Goal: Task Accomplishment & Management: Manage account settings

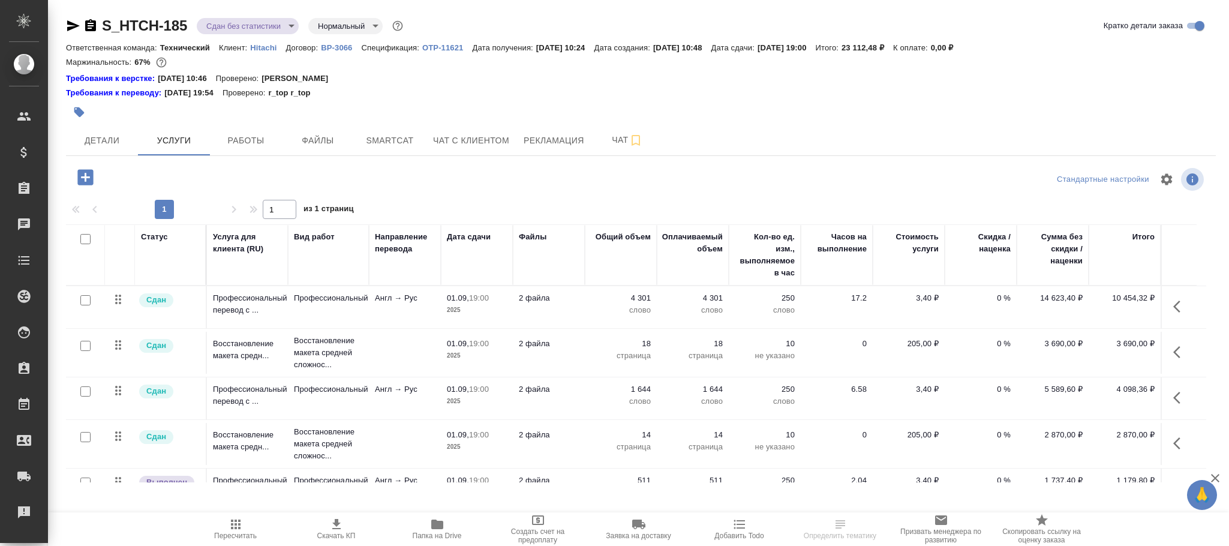
click at [329, 49] on p "ВР-3066" at bounding box center [341, 47] width 40 height 9
click at [85, 177] on icon "button" at bounding box center [85, 177] width 21 height 21
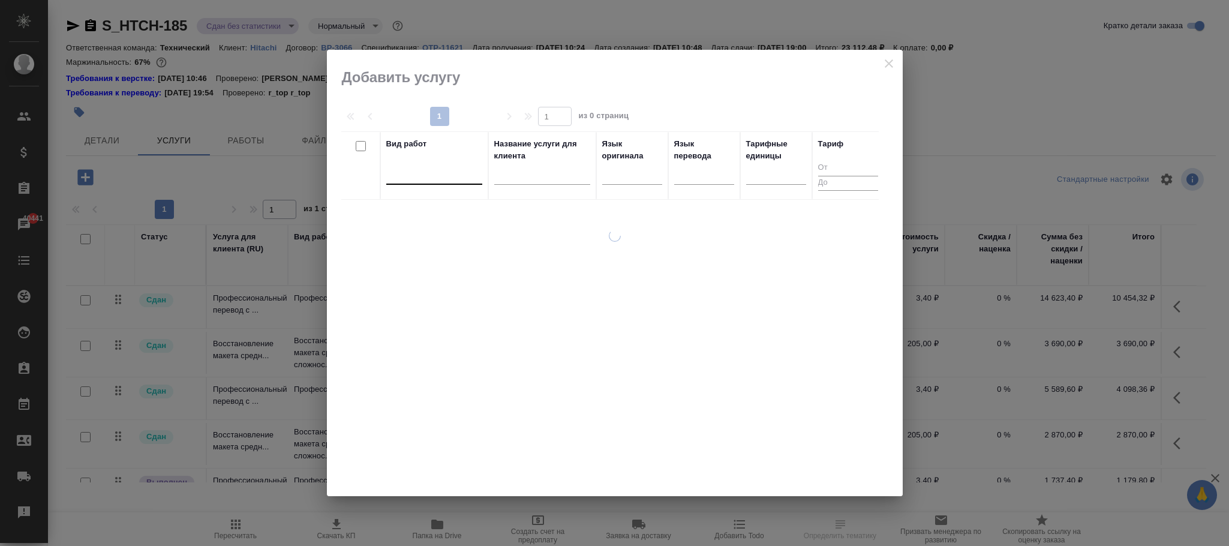
click at [424, 175] on div at bounding box center [434, 172] width 96 height 17
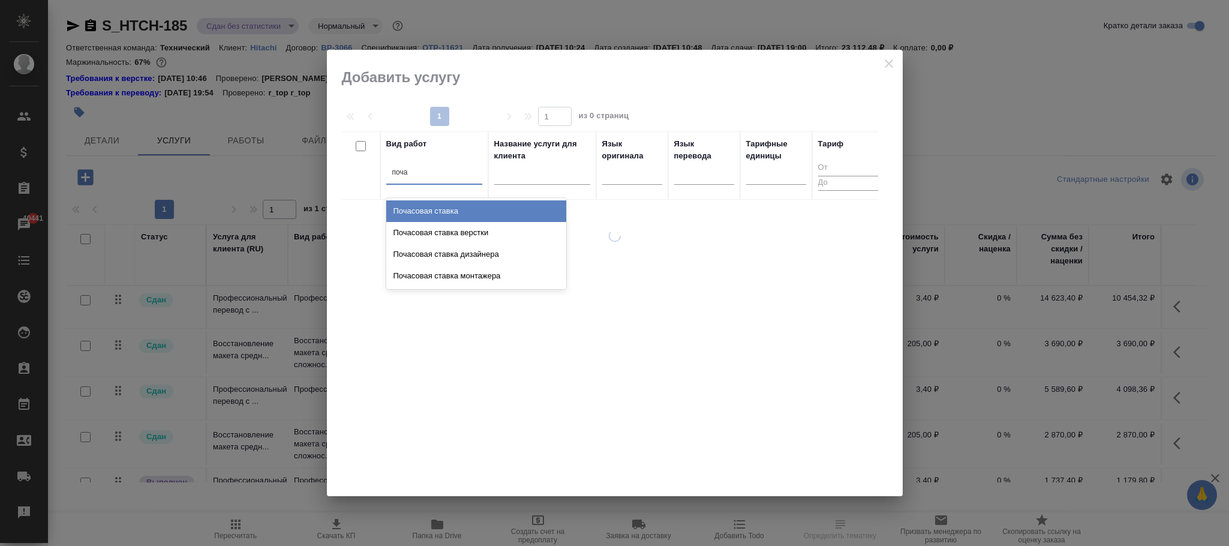
type input "почас"
click at [446, 208] on div "Почасовая ставка" at bounding box center [476, 211] width 180 height 22
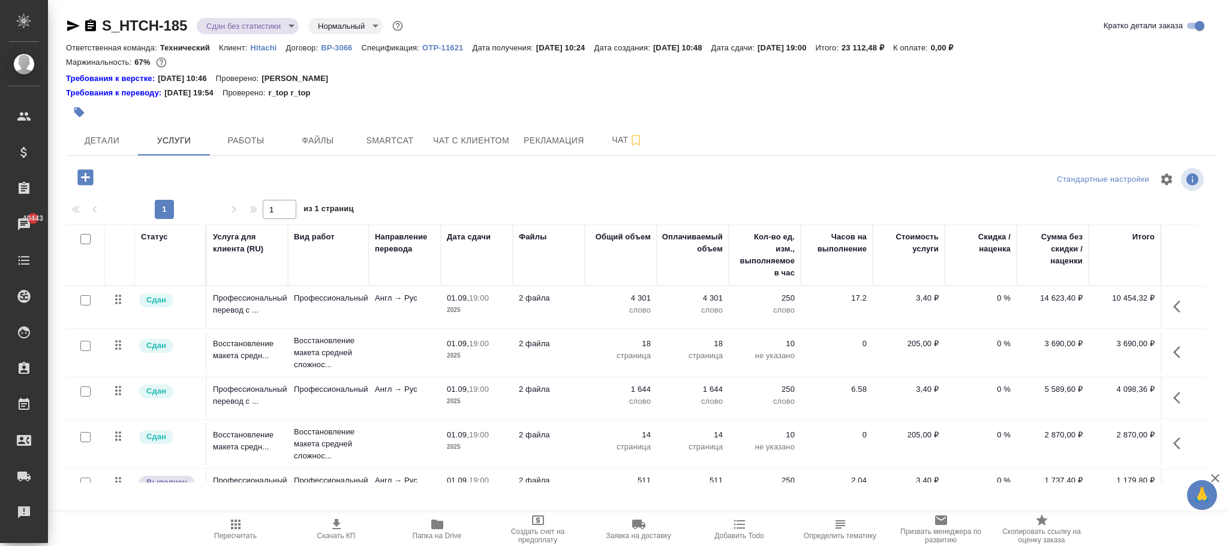
click at [890, 61] on div "Маржинальность: 67%" at bounding box center [641, 63] width 1150 height 16
click at [89, 181] on icon "button" at bounding box center [85, 177] width 16 height 16
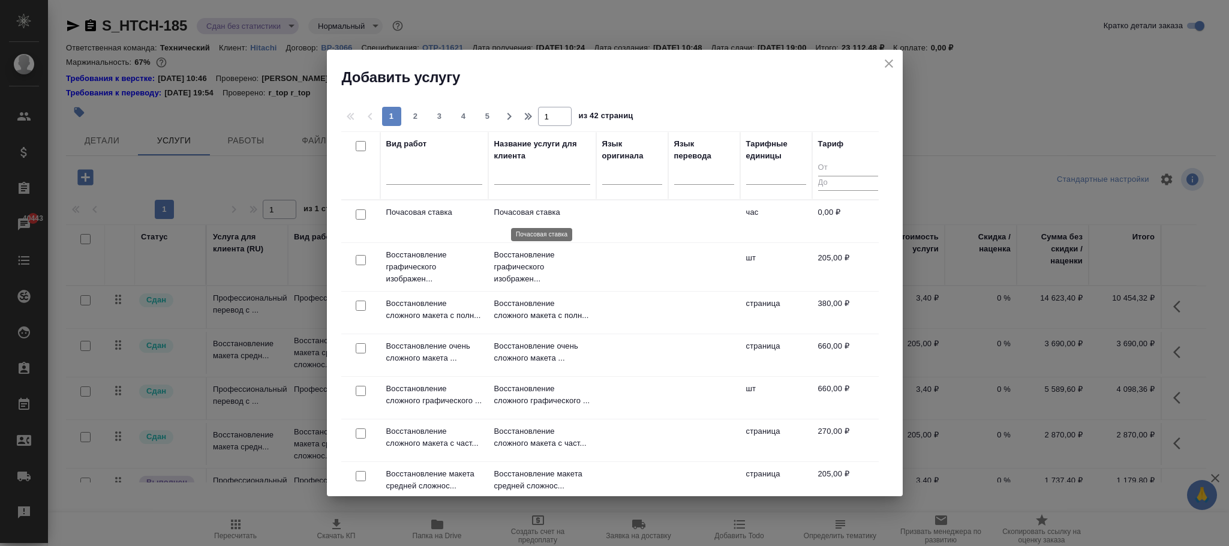
click at [529, 211] on p "Почасовая ставка" at bounding box center [542, 212] width 96 height 12
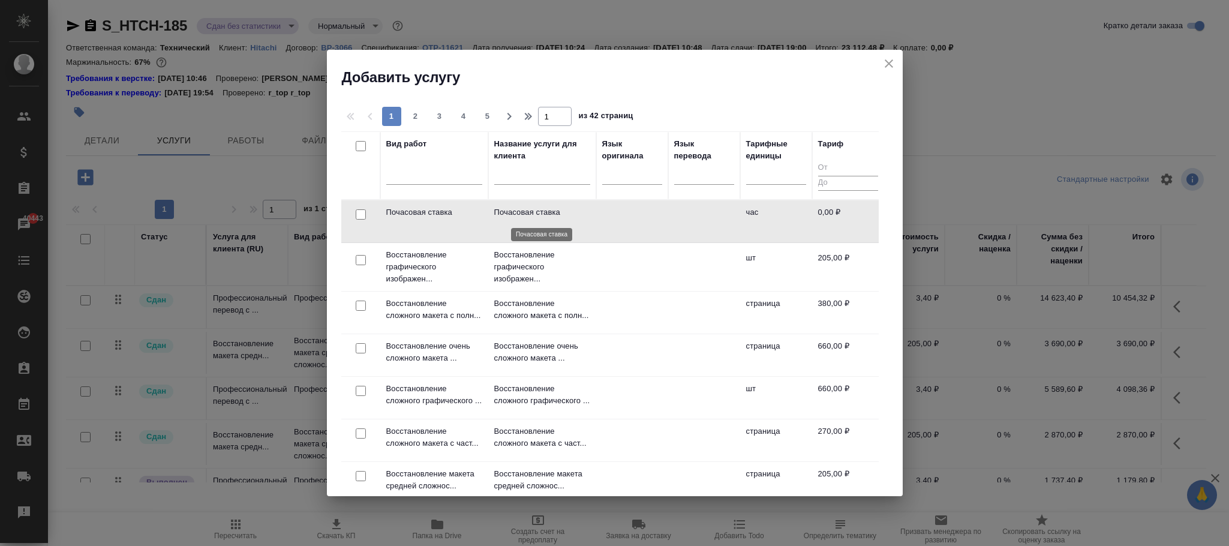
click at [529, 211] on p "Почасовая ставка" at bounding box center [542, 212] width 96 height 12
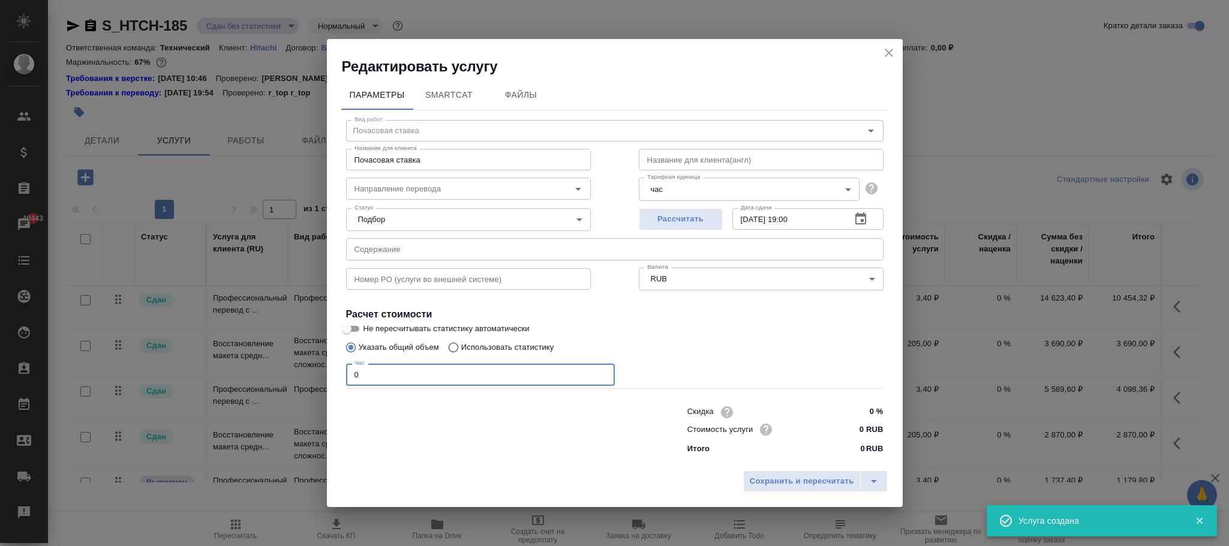
drag, startPoint x: 391, startPoint y: 373, endPoint x: 479, endPoint y: 403, distance: 93.7
click at [296, 365] on div "Редактировать услугу Параметры SmartCat Файлы Вид работ Почасовая ставка Вид ра…" at bounding box center [614, 273] width 1229 height 546
type input "1"
click at [829, 484] on span "Сохранить и пересчитать" at bounding box center [802, 482] width 104 height 14
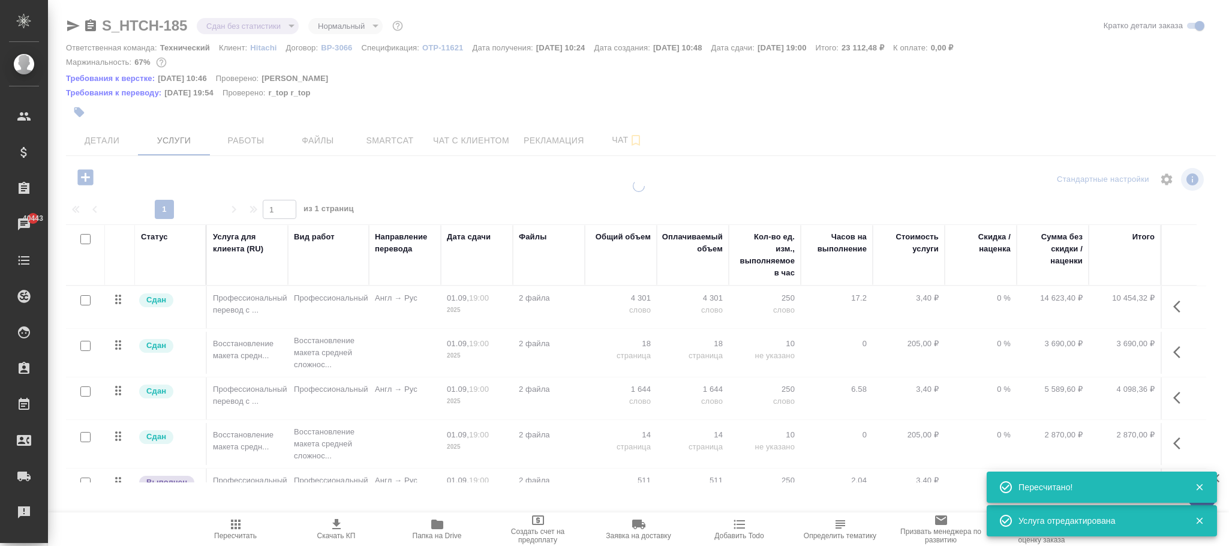
drag, startPoint x: 1199, startPoint y: 288, endPoint x: 1222, endPoint y: 295, distance: 23.9
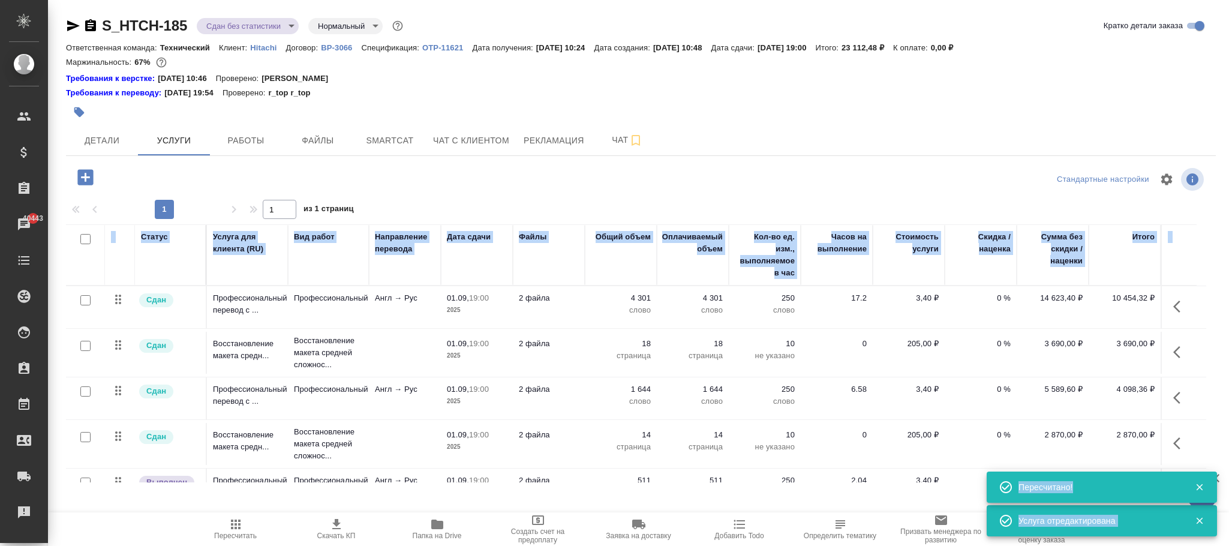
scroll to position [136, 0]
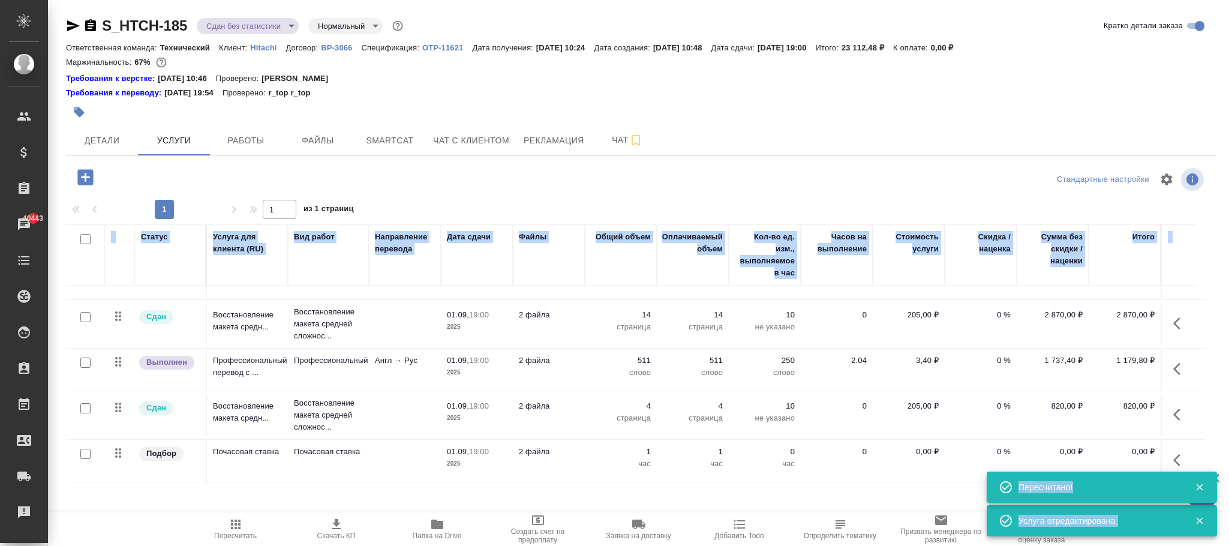
click at [1178, 453] on icon "button" at bounding box center [1181, 460] width 14 height 14
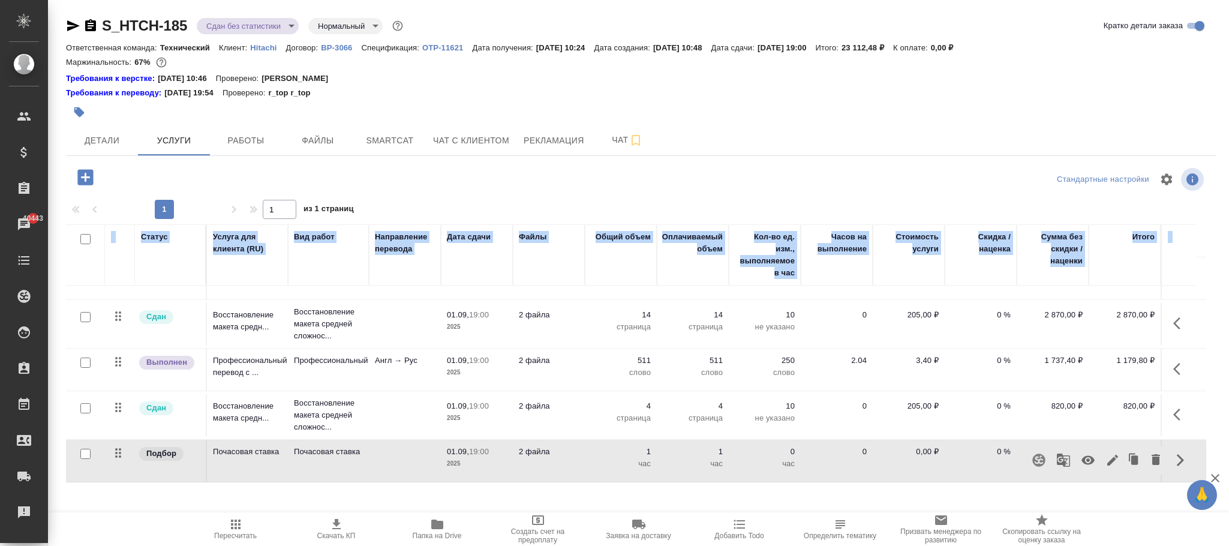
click at [1091, 453] on icon "button" at bounding box center [1088, 460] width 14 height 14
click at [238, 520] on icon "button" at bounding box center [236, 525] width 10 height 10
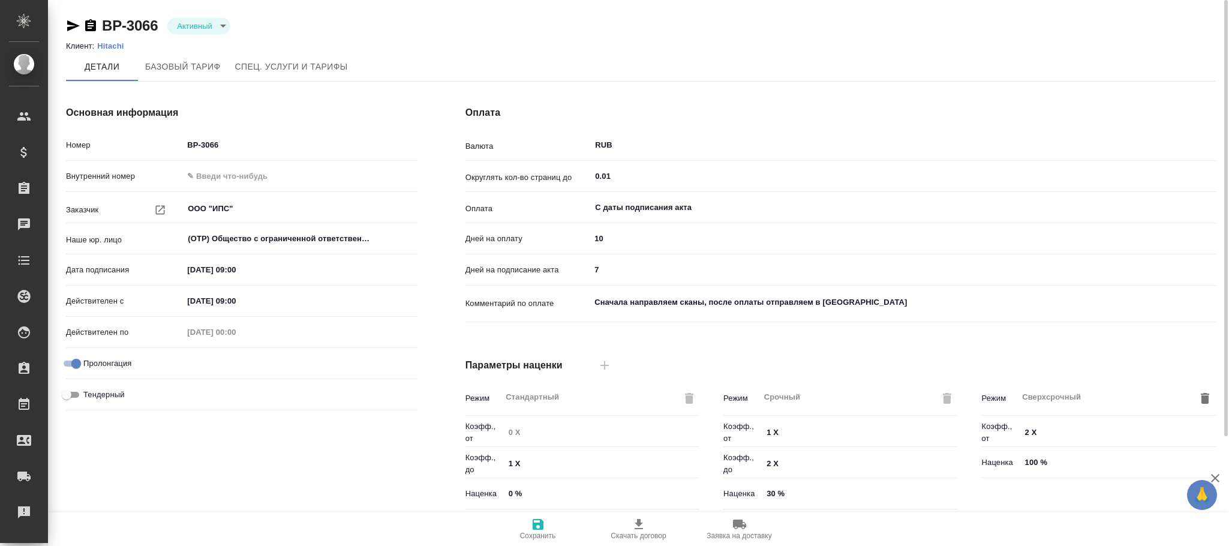
type input "1062 awatera"
click at [292, 61] on span "Спец. услуги и тарифы" at bounding box center [291, 66] width 113 height 15
click at [297, 65] on span "Спец. услуги и тарифы" at bounding box center [291, 66] width 113 height 15
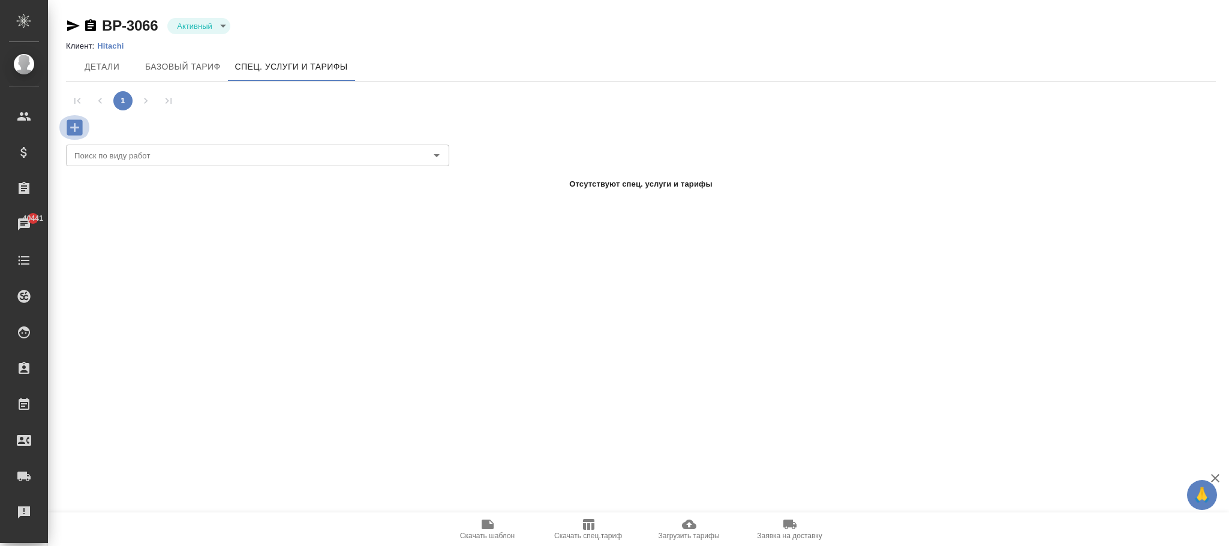
click at [85, 130] on icon "button" at bounding box center [74, 127] width 21 height 21
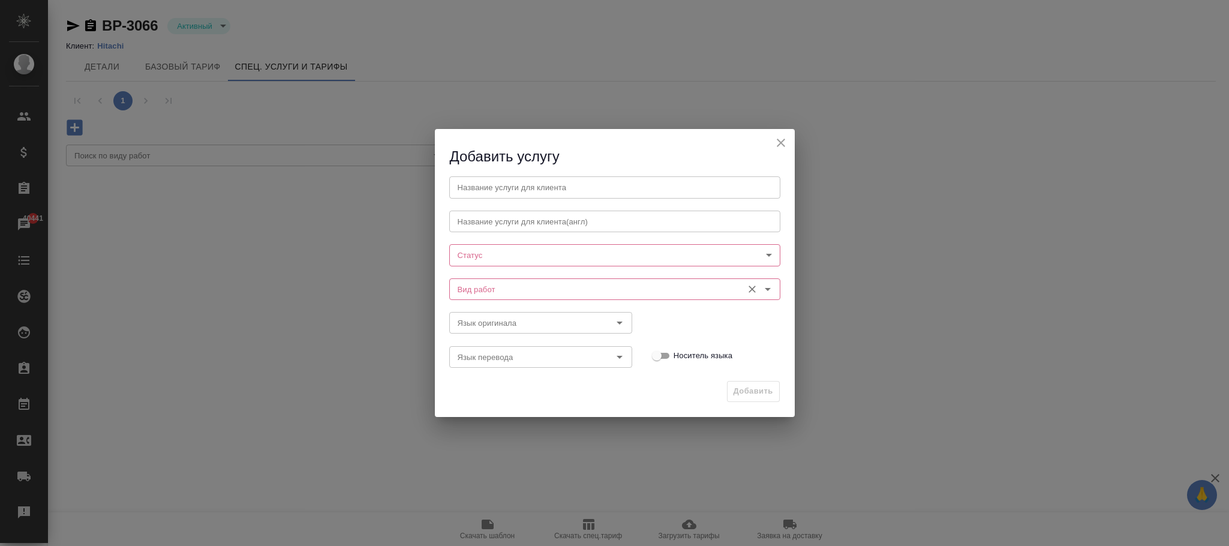
click at [481, 290] on input "Вид работ" at bounding box center [595, 289] width 284 height 14
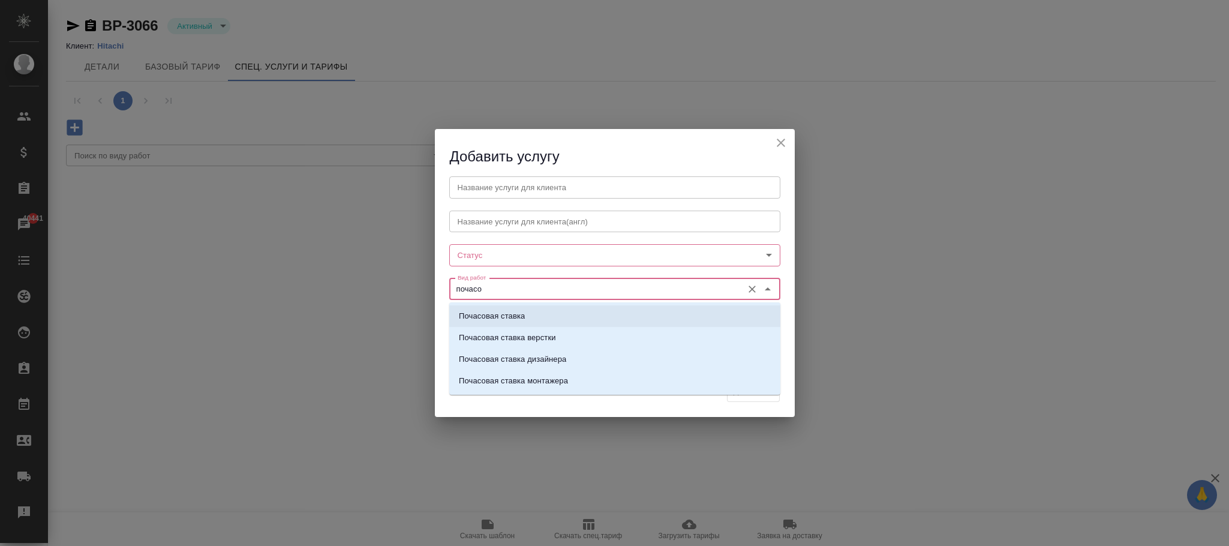
click at [545, 320] on li "Почасовая ставка" at bounding box center [614, 316] width 331 height 22
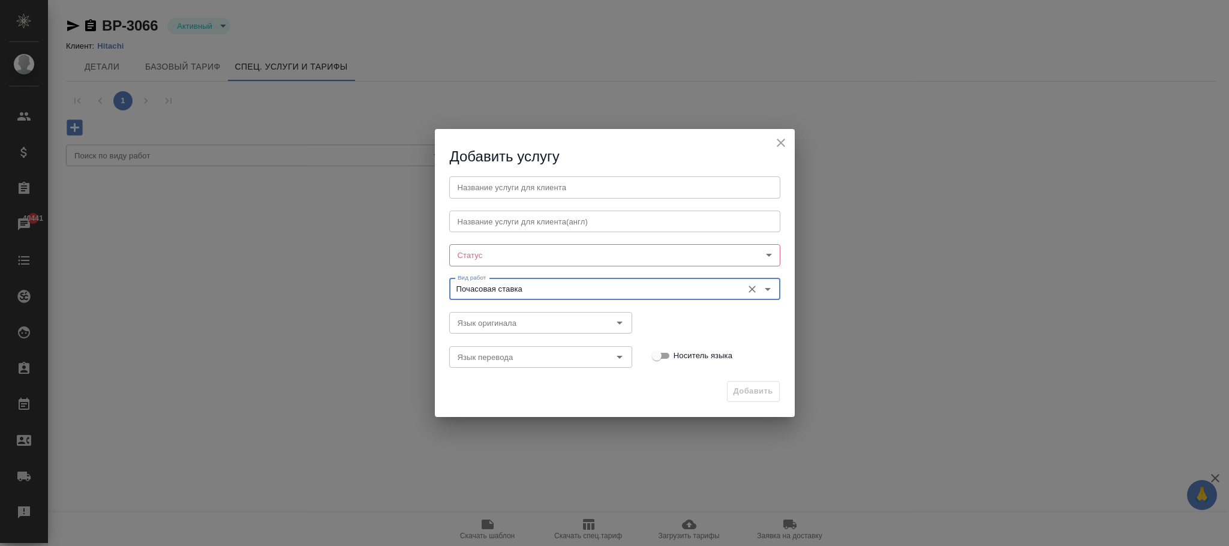
type input "Почасовая ставка"
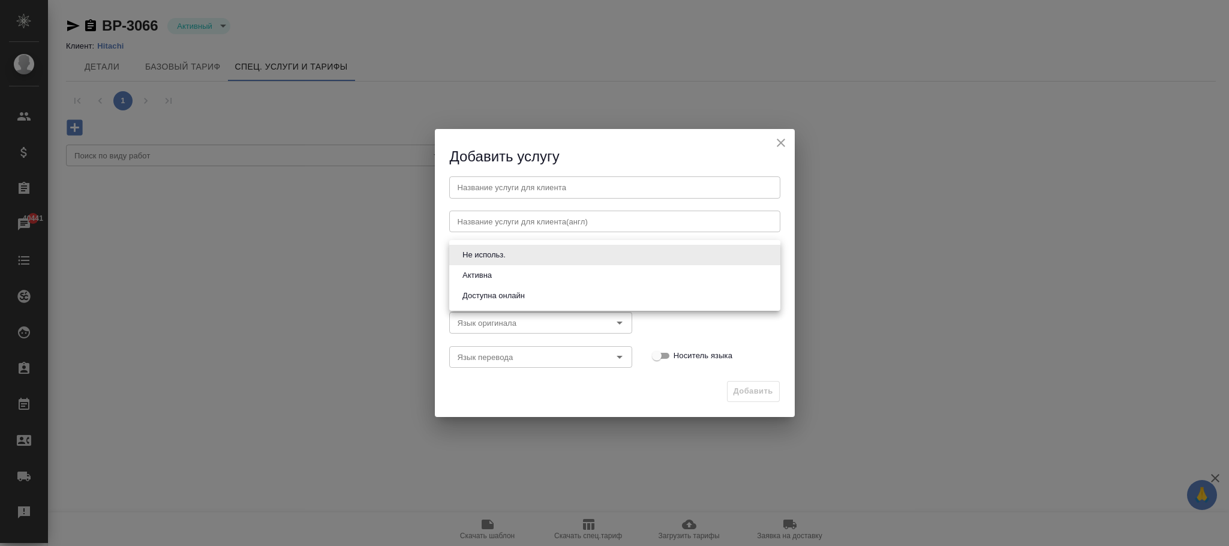
click at [488, 248] on body "🙏 .cls-1 fill:#fff; AWATERA Фокина Наталья n.fokina Клиенты Спецификации Заказы…" at bounding box center [614, 273] width 1229 height 546
click at [503, 274] on li "Активна" at bounding box center [614, 275] width 331 height 20
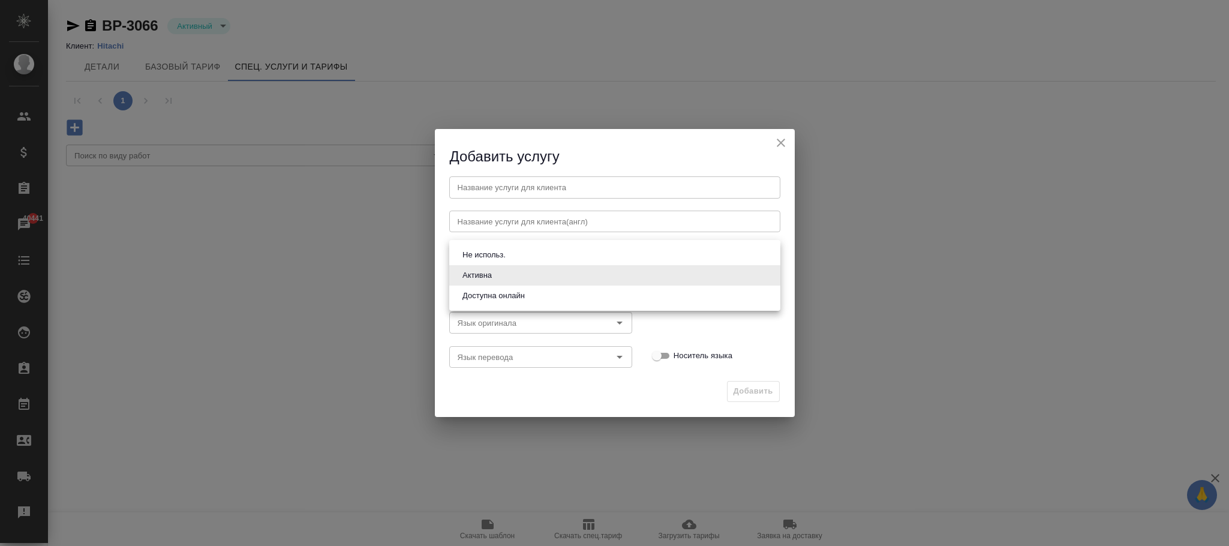
type input "active"
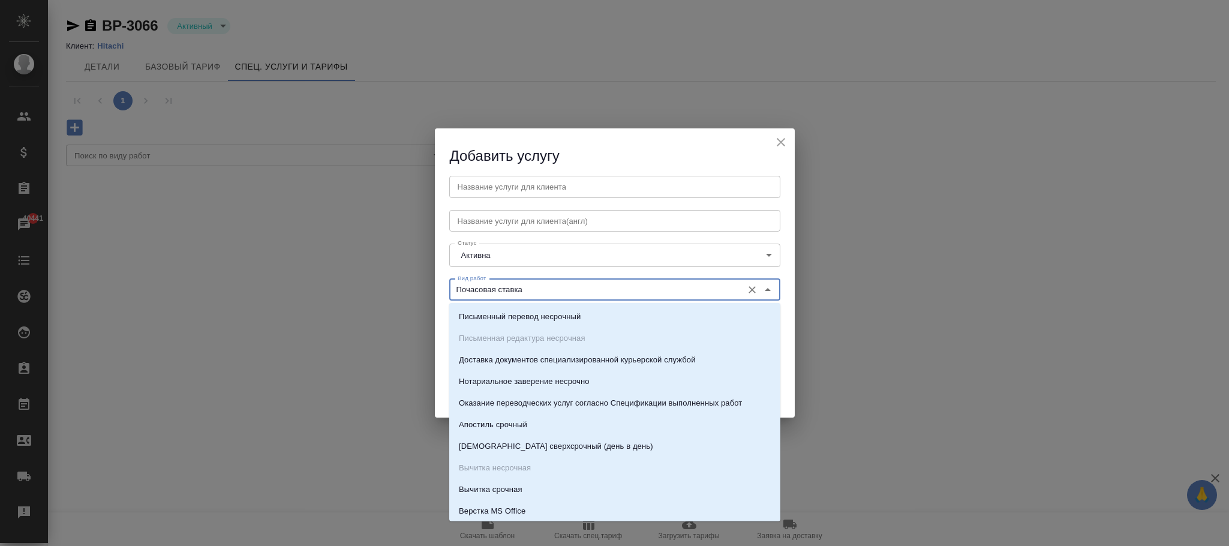
drag, startPoint x: 554, startPoint y: 293, endPoint x: 401, endPoint y: 287, distance: 153.2
click at [401, 287] on div "Добавить услугу Название услуги для клиента Название услуги для клиента Названи…" at bounding box center [614, 273] width 1229 height 546
click at [478, 193] on input "text" at bounding box center [614, 187] width 331 height 22
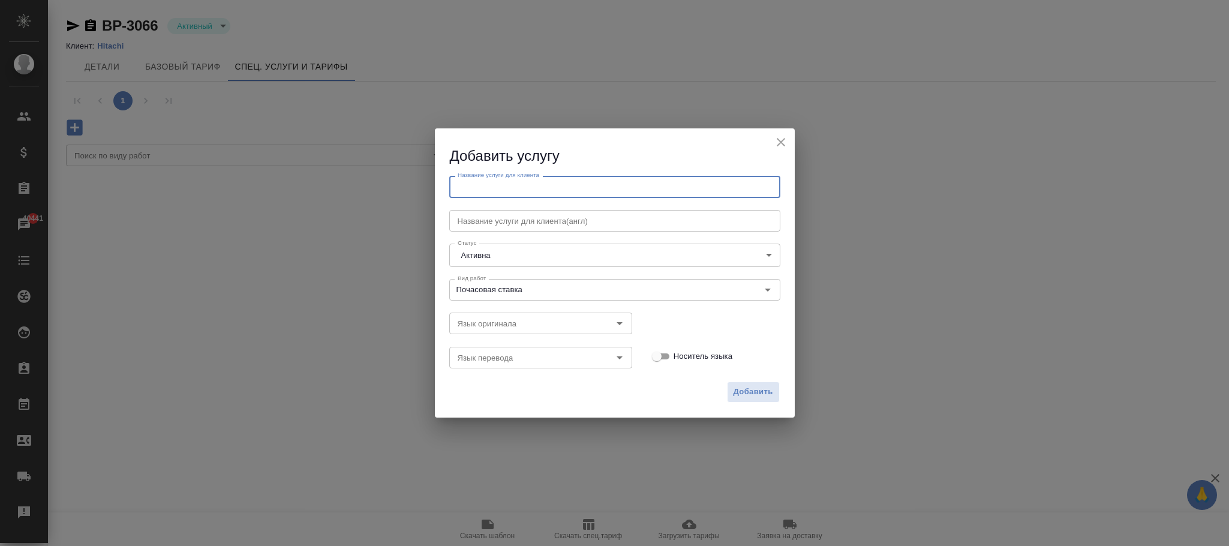
paste input "Почасовая ставка"
type input "Почасовая ставка"
click at [748, 383] on button "Добавить" at bounding box center [753, 392] width 53 height 21
click at [757, 393] on span "Добавить" at bounding box center [754, 392] width 40 height 14
click at [758, 389] on span "Добавить" at bounding box center [754, 392] width 40 height 14
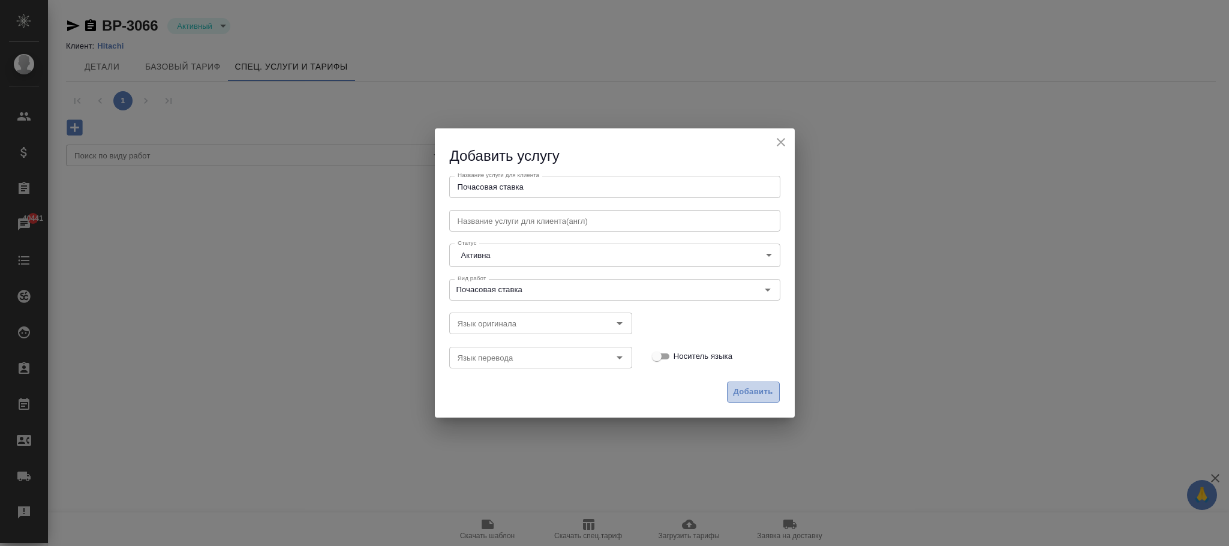
click at [758, 395] on span "Добавить" at bounding box center [754, 392] width 40 height 14
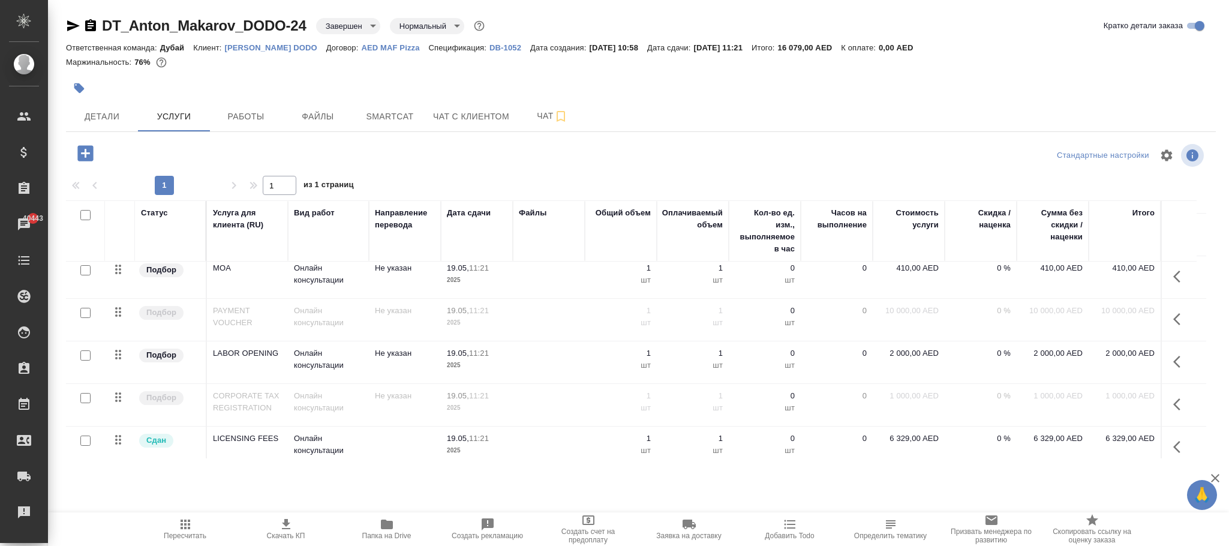
scroll to position [118, 0]
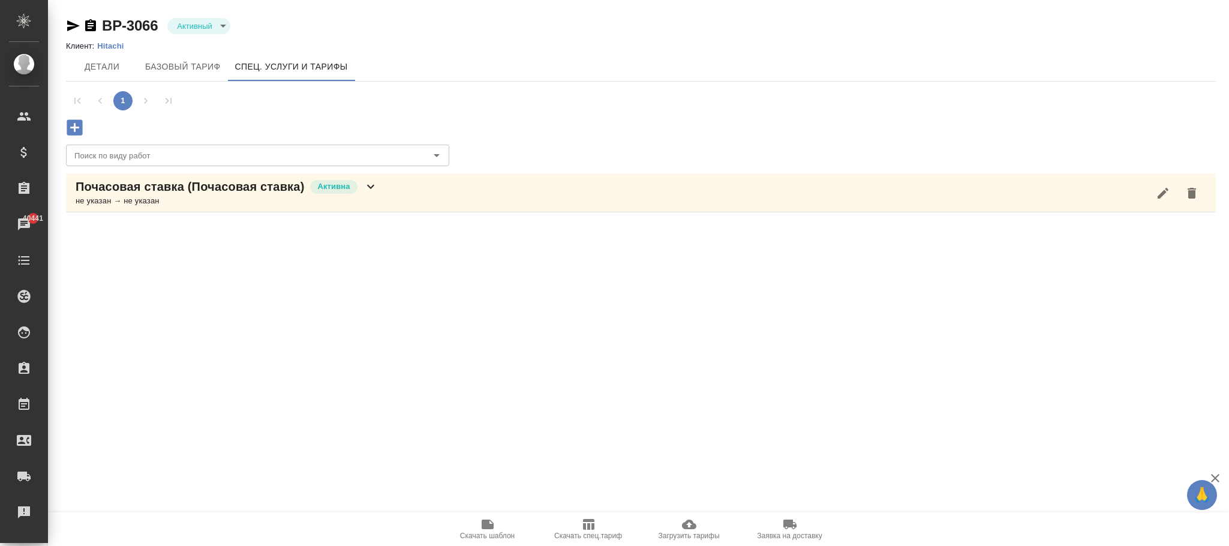
click at [373, 184] on icon at bounding box center [371, 186] width 14 height 14
click at [236, 239] on icon "button" at bounding box center [243, 236] width 14 height 14
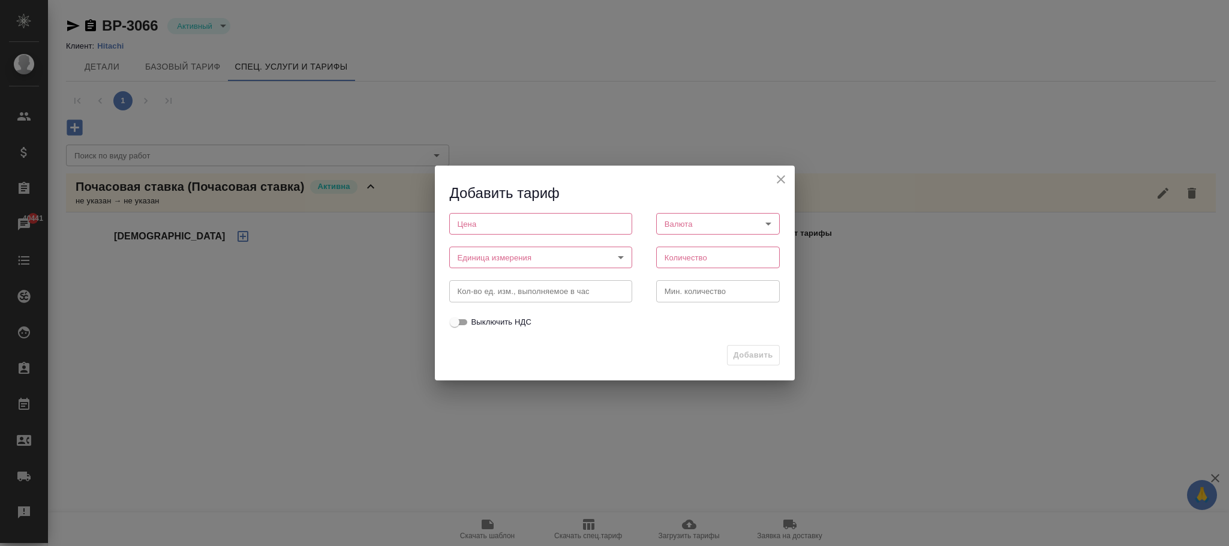
click at [481, 223] on input "number" at bounding box center [540, 224] width 183 height 22
type input "0"
click at [499, 252] on body "🙏 .cls-1 fill:#fff; AWATERA Фокина Наталья n.fokina Клиенты Спецификации Заказы…" at bounding box center [614, 273] width 1229 height 546
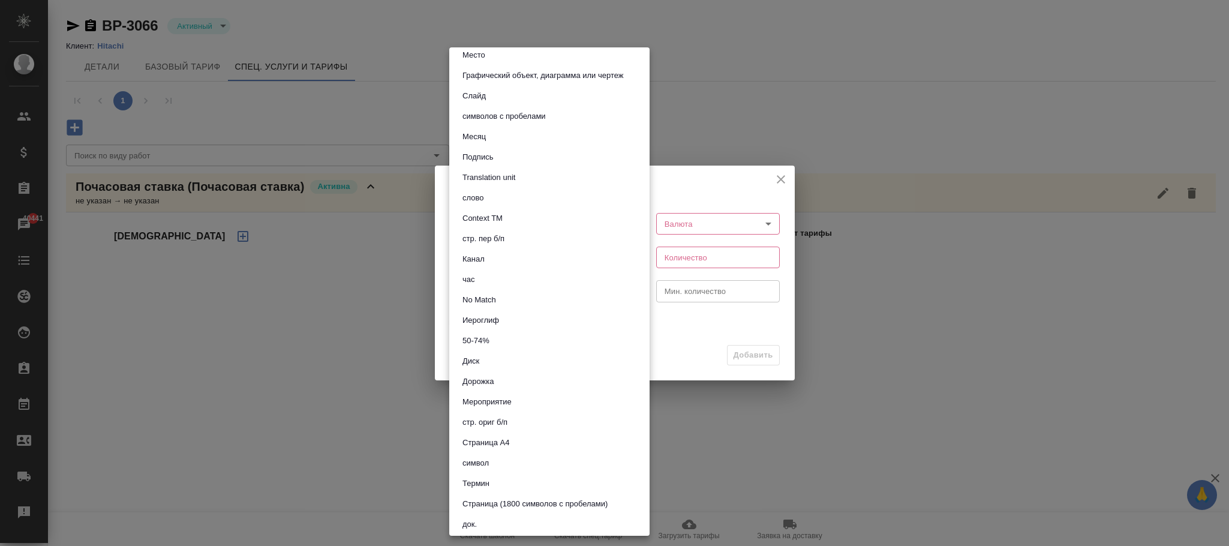
scroll to position [180, 0]
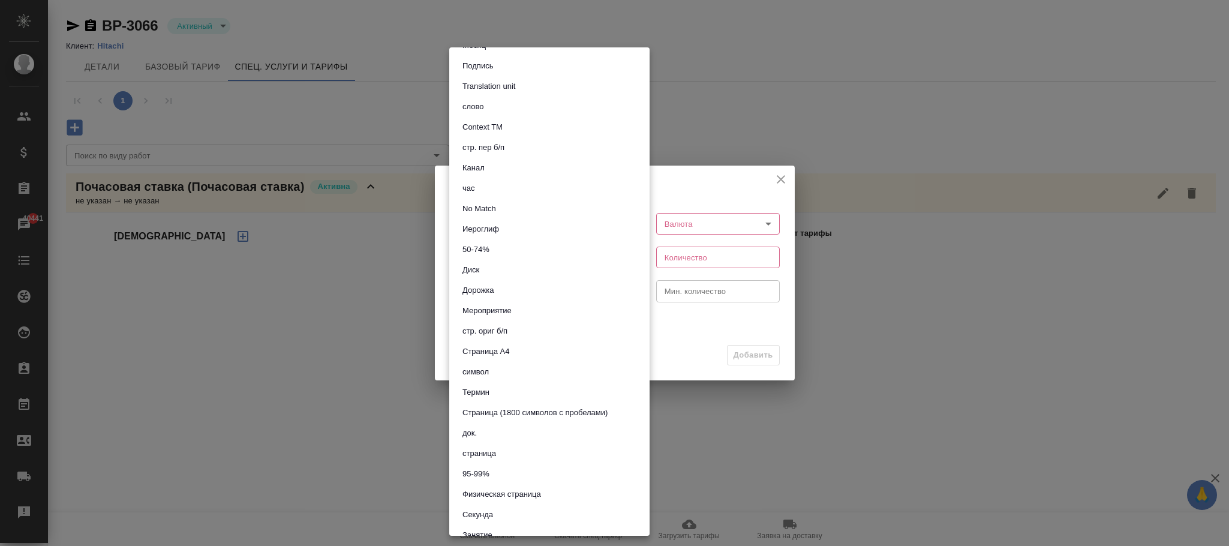
drag, startPoint x: 472, startPoint y: 186, endPoint x: 700, endPoint y: 239, distance: 234.2
click at [476, 185] on button "час" at bounding box center [469, 188] width 20 height 13
type input "5a8b1489cc6b4906c91bfd93"
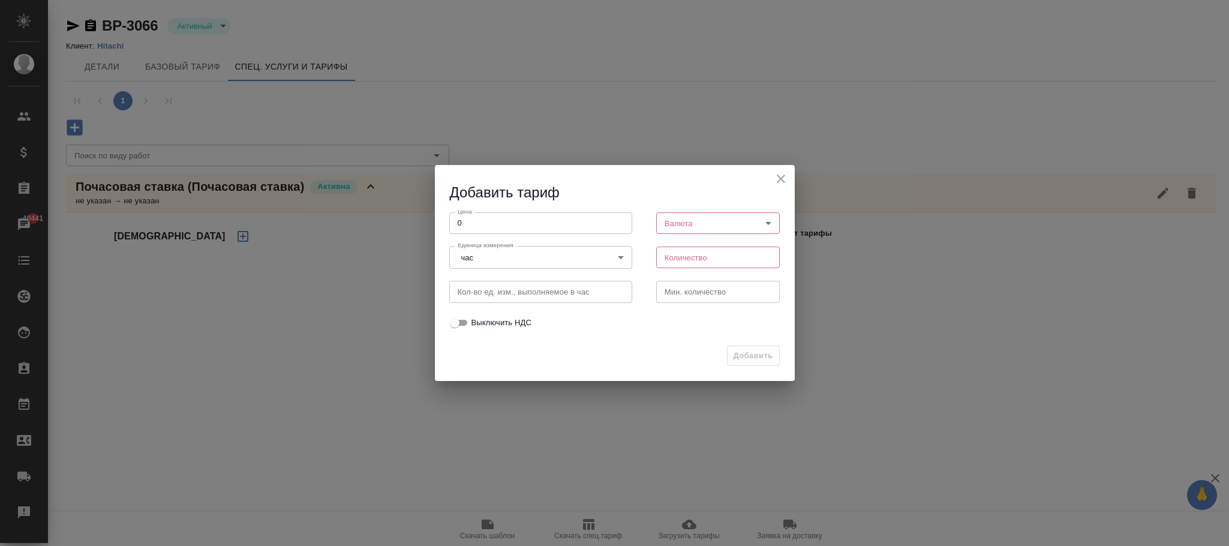
click at [702, 229] on body "🙏 .cls-1 fill:#fff; AWATERA Фокина Наталья n.fokina Клиенты Спецификации Заказы…" at bounding box center [614, 273] width 1229 height 546
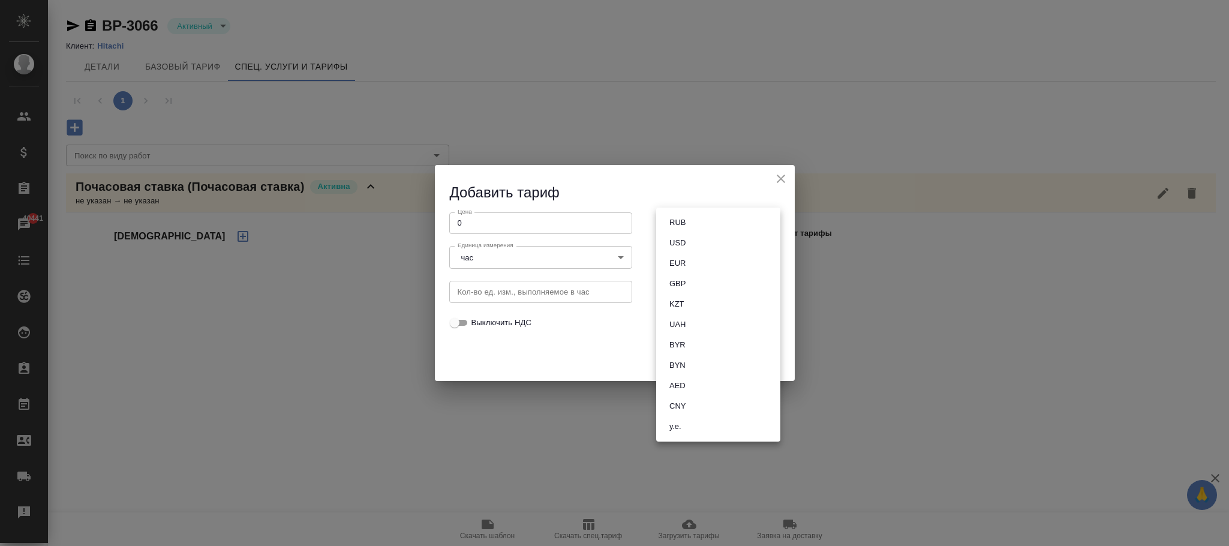
click at [683, 221] on button "RUB" at bounding box center [677, 222] width 23 height 13
type input "RUB"
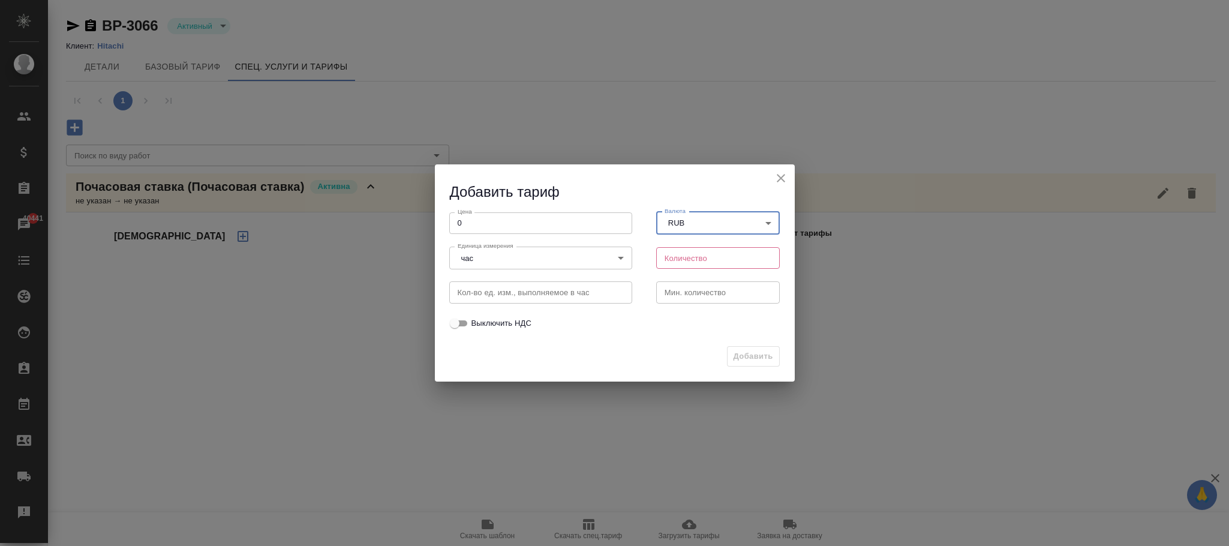
click at [688, 260] on input "number" at bounding box center [718, 258] width 124 height 22
type input "1"
click at [760, 348] on button "Добавить" at bounding box center [753, 356] width 53 height 21
click at [758, 358] on span "Добавить" at bounding box center [754, 357] width 40 height 14
click at [754, 357] on span "Добавить" at bounding box center [754, 357] width 40 height 14
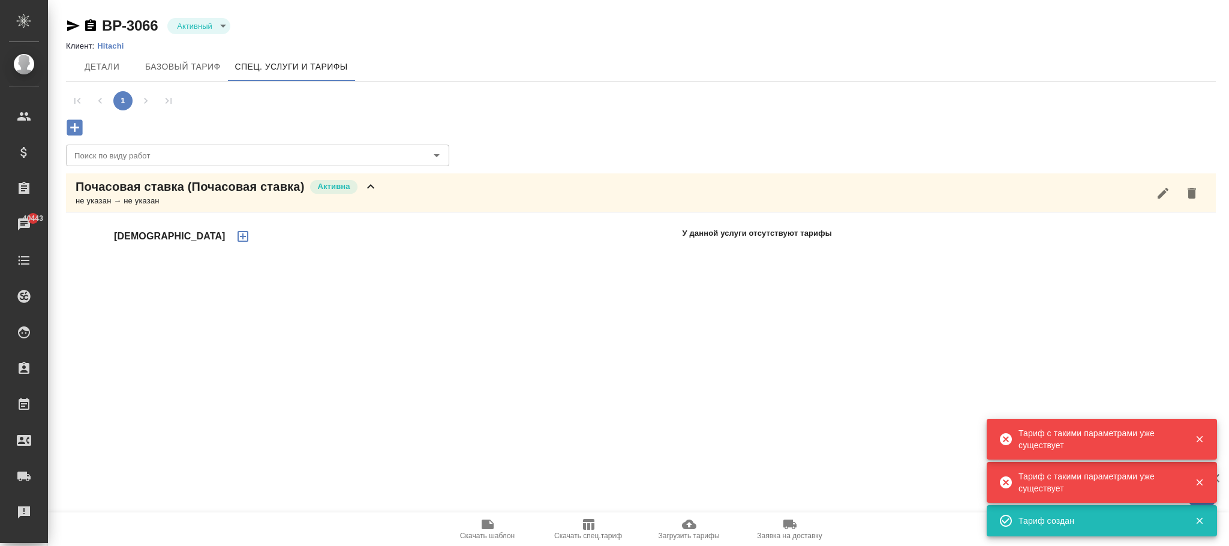
click at [569, 313] on div ".cls-1 fill:#fff; AWATERA Фокина Наталья n.fokina Клиенты Спецификации Заказы 4…" at bounding box center [614, 273] width 1229 height 546
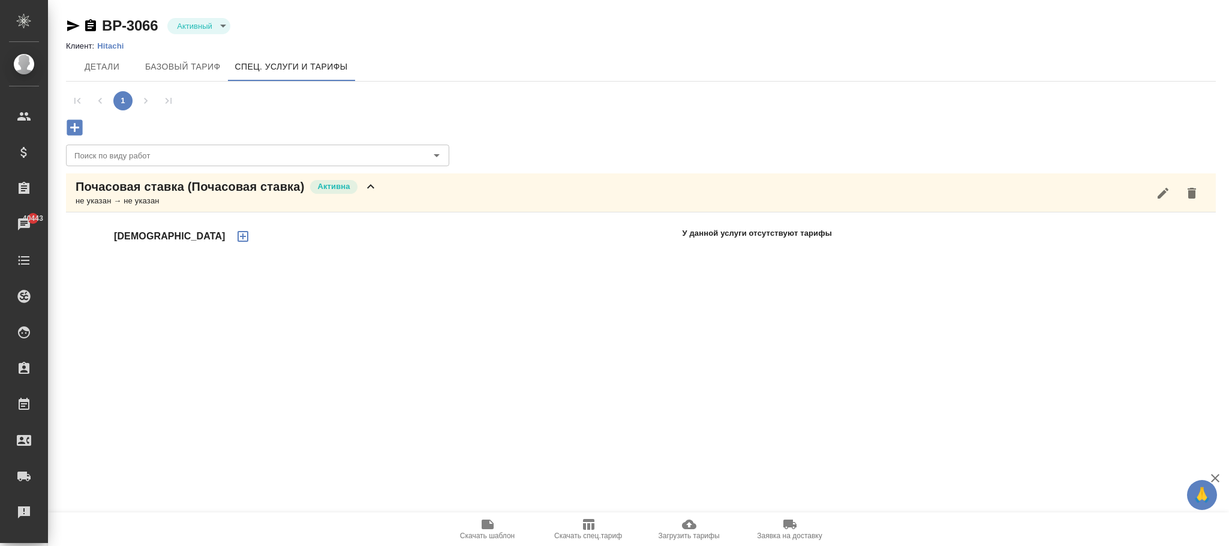
click at [473, 360] on div ".cls-1 fill:#fff; AWATERA Фокина Наталья n.fokina Клиенты Спецификации Заказы 4…" at bounding box center [614, 273] width 1229 height 546
click at [376, 190] on icon at bounding box center [371, 186] width 14 height 14
click at [236, 238] on icon "button" at bounding box center [243, 236] width 14 height 14
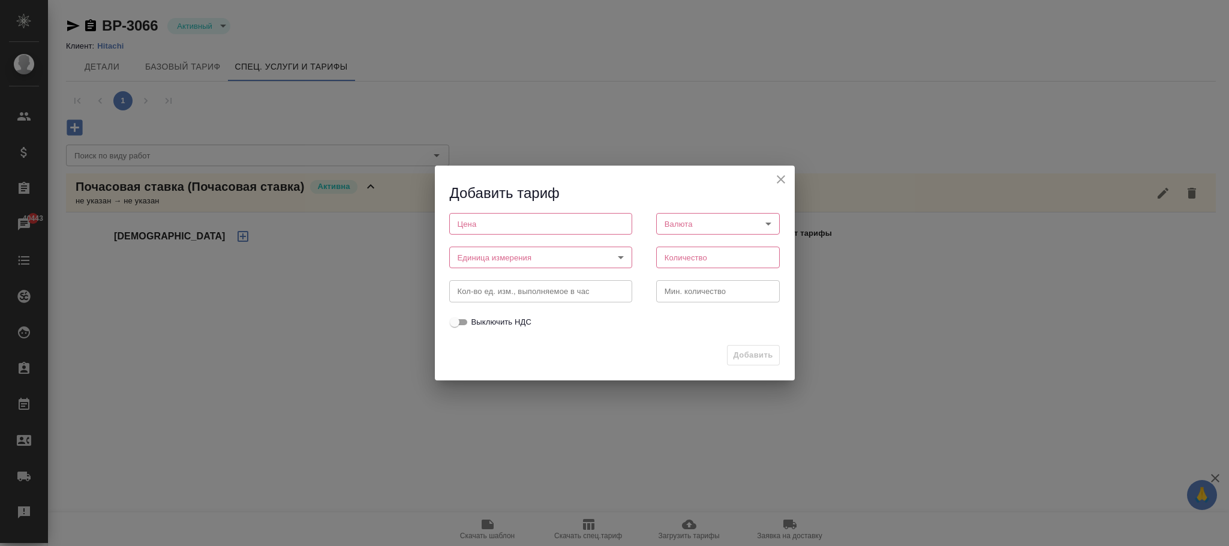
click at [493, 229] on input "number" at bounding box center [540, 224] width 183 height 22
type input "0"
click at [526, 251] on body "🙏 .cls-1 fill:#fff; AWATERA Фокина Наталья n.fokina Клиенты Спецификации Заказы…" at bounding box center [614, 273] width 1229 height 546
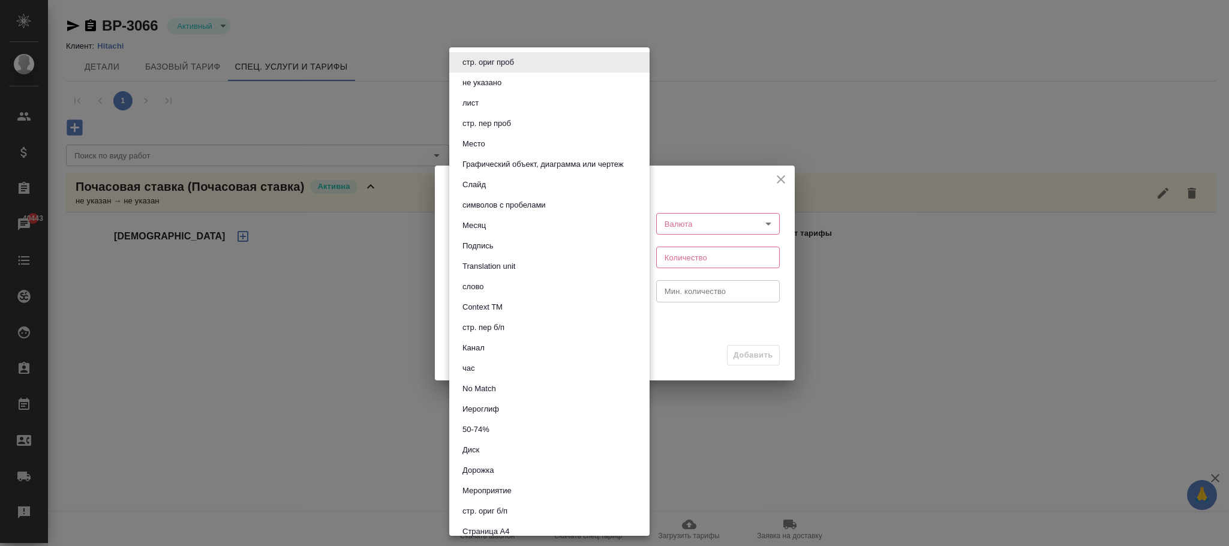
click at [478, 355] on li "Канал" at bounding box center [549, 348] width 200 height 20
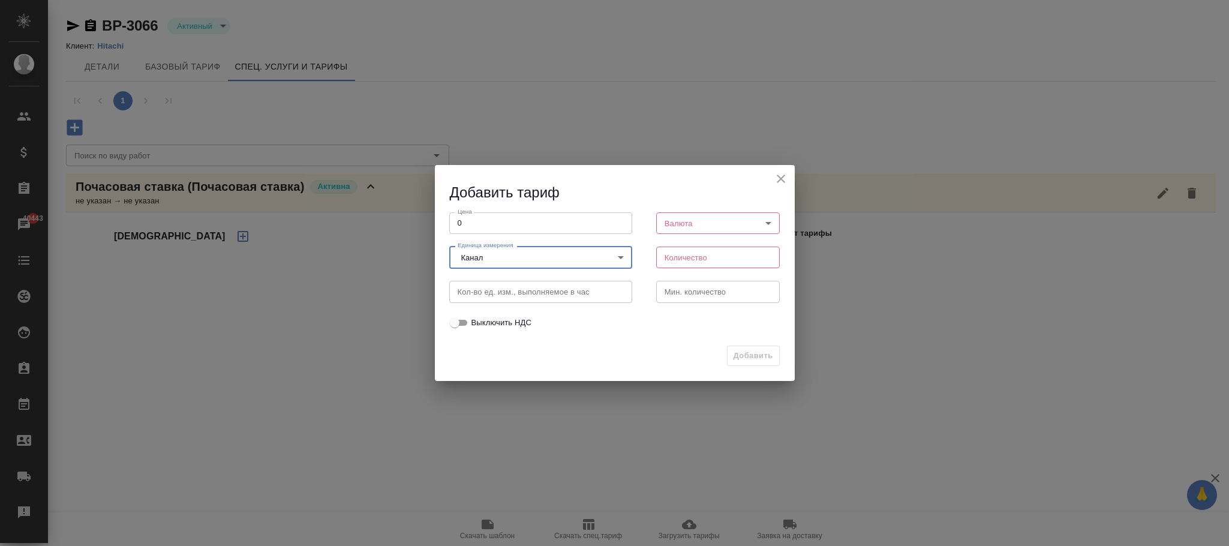
click at [487, 257] on body "🙏 .cls-1 fill:#fff; AWATERA Фокина Наталья n.fokina Клиенты Спецификации Заказы…" at bounding box center [614, 273] width 1229 height 546
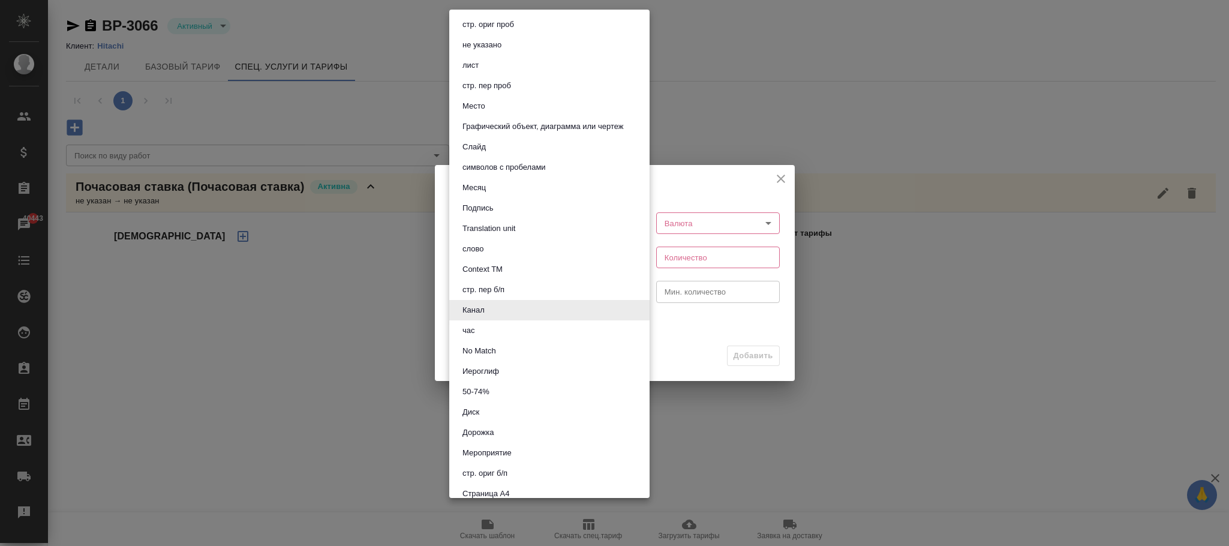
click at [479, 326] on li "час" at bounding box center [549, 330] width 200 height 20
type input "5a8b1489cc6b4906c91bfd93"
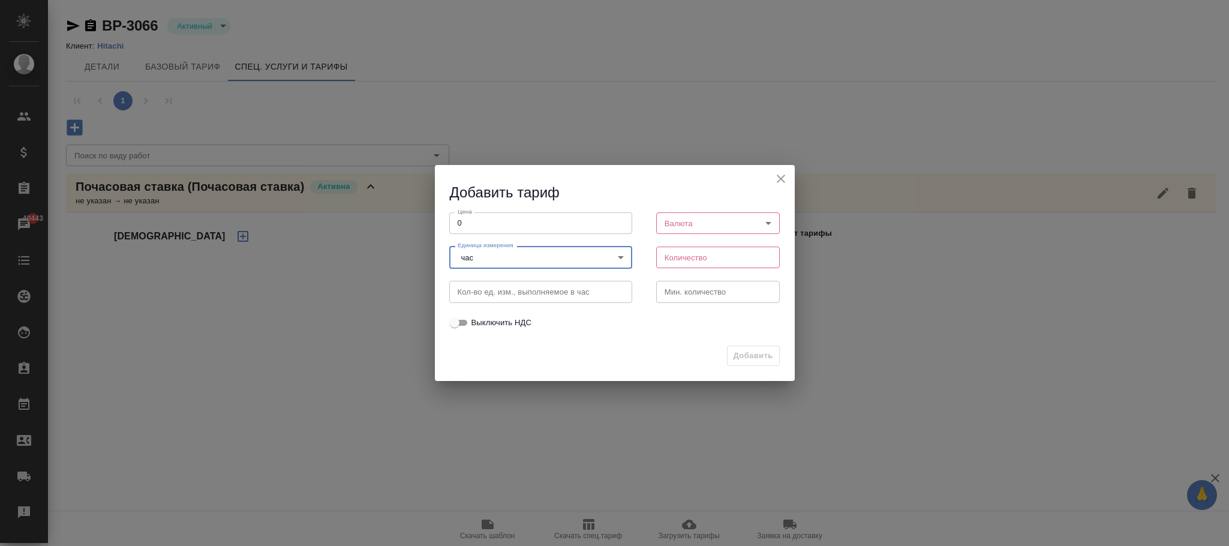
click at [697, 225] on body "🙏 .cls-1 fill:#fff; AWATERA Фокина Наталья n.fokina Клиенты Спецификации Заказы…" at bounding box center [614, 273] width 1229 height 546
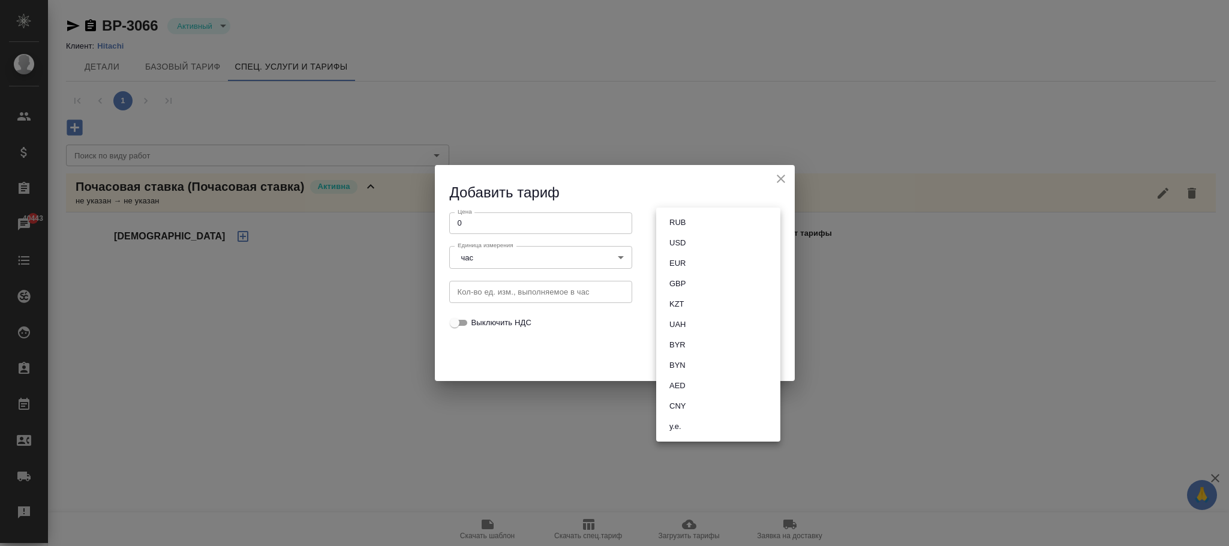
click at [700, 224] on li "RUB" at bounding box center [718, 222] width 124 height 20
type input "RUB"
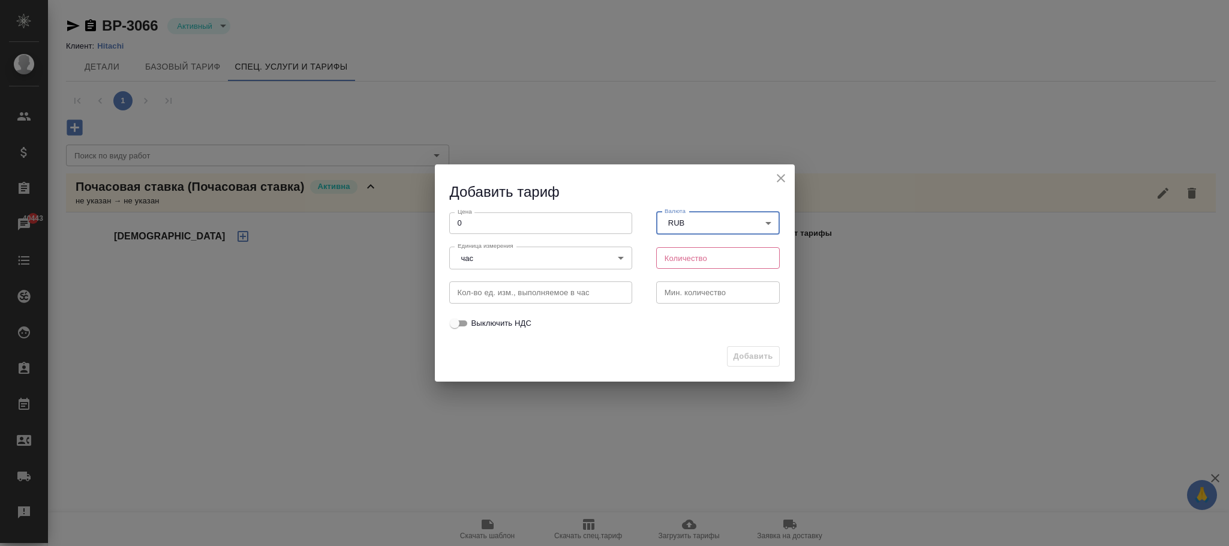
click at [680, 259] on input "number" at bounding box center [718, 258] width 124 height 22
type input "1"
drag, startPoint x: 760, startPoint y: 344, endPoint x: 760, endPoint y: 359, distance: 15.0
click at [760, 353] on div "Добавить" at bounding box center [615, 361] width 360 height 42
click at [760, 359] on span "Добавить" at bounding box center [754, 357] width 40 height 14
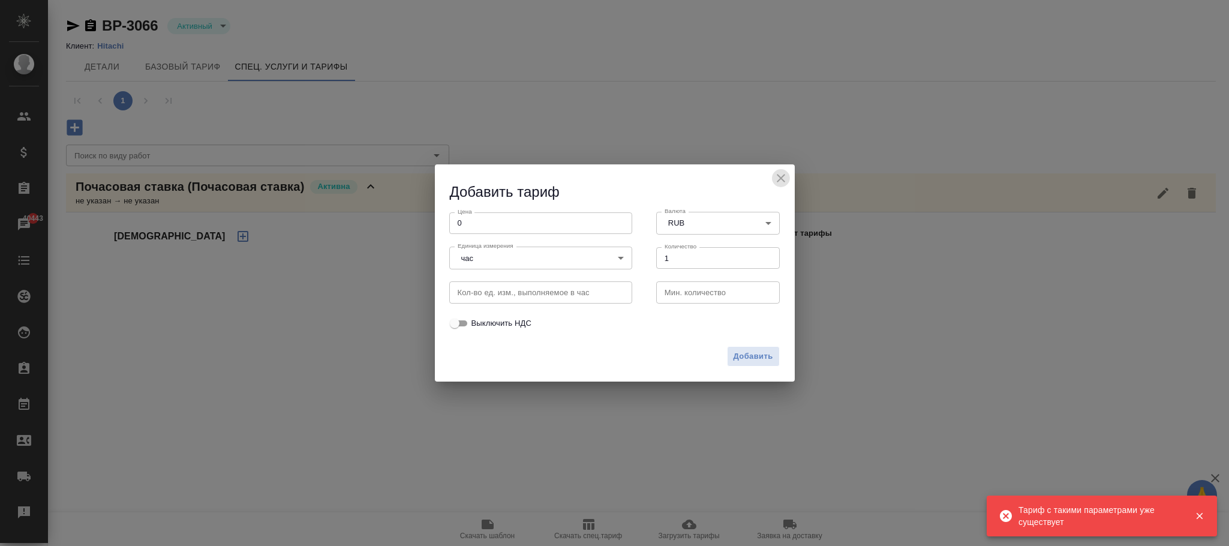
click at [783, 182] on icon "close" at bounding box center [781, 178] width 14 height 14
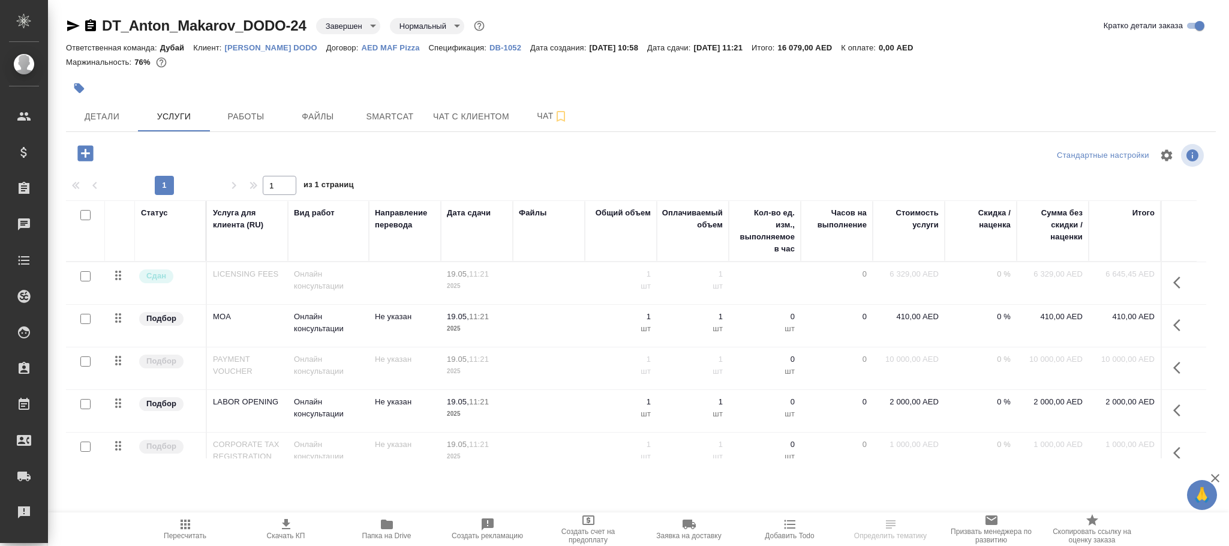
click at [382, 51] on p "AED MAF Pizza" at bounding box center [394, 47] width 67 height 9
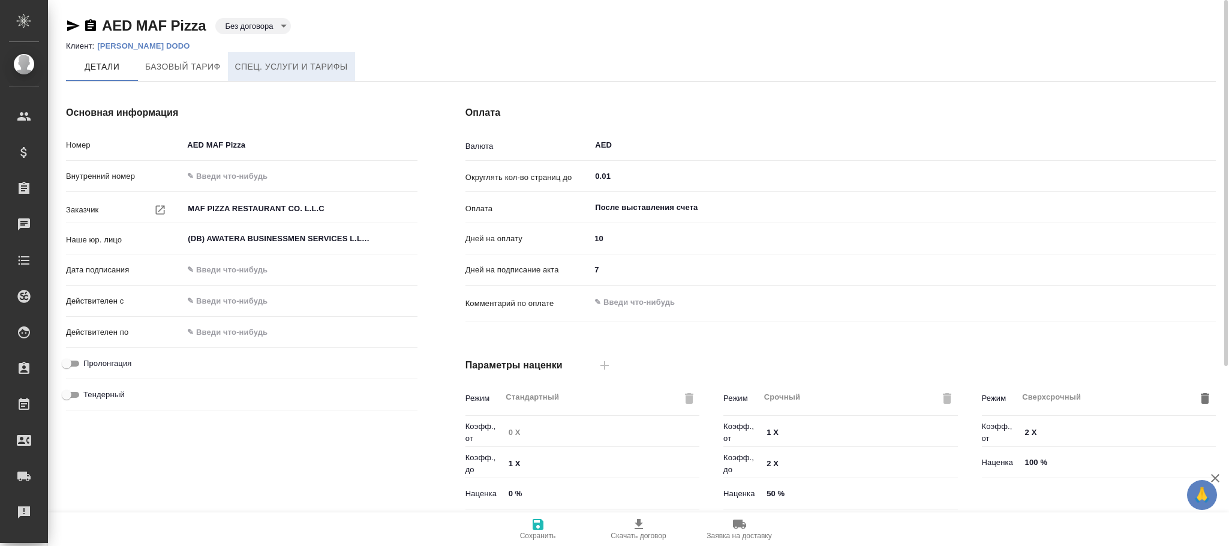
click at [289, 59] on span "Спец. услуги и тарифы" at bounding box center [291, 66] width 113 height 15
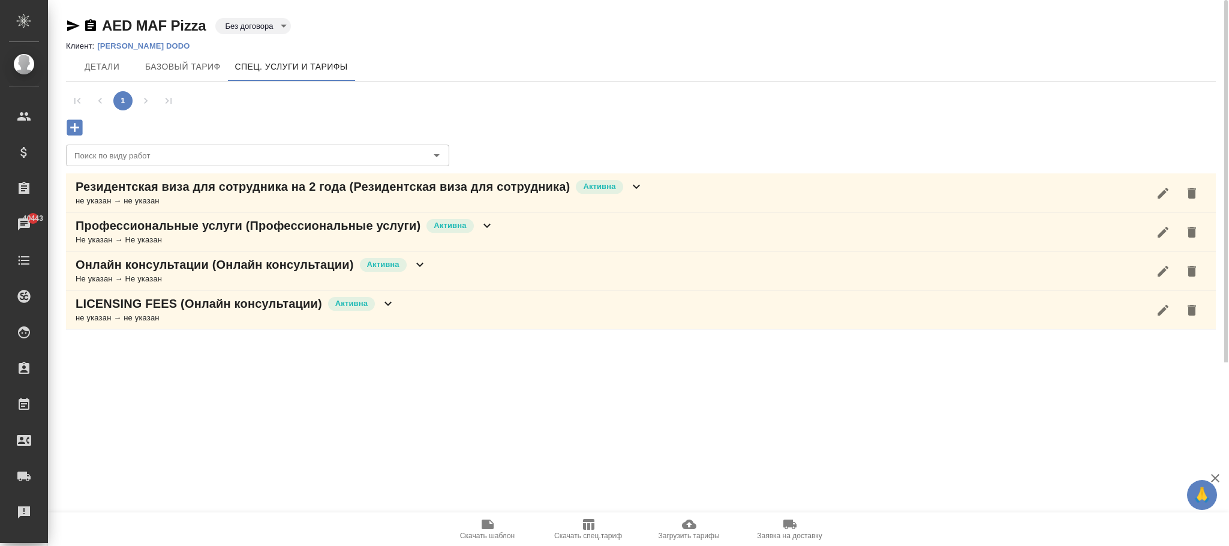
click at [394, 308] on icon at bounding box center [388, 303] width 14 height 14
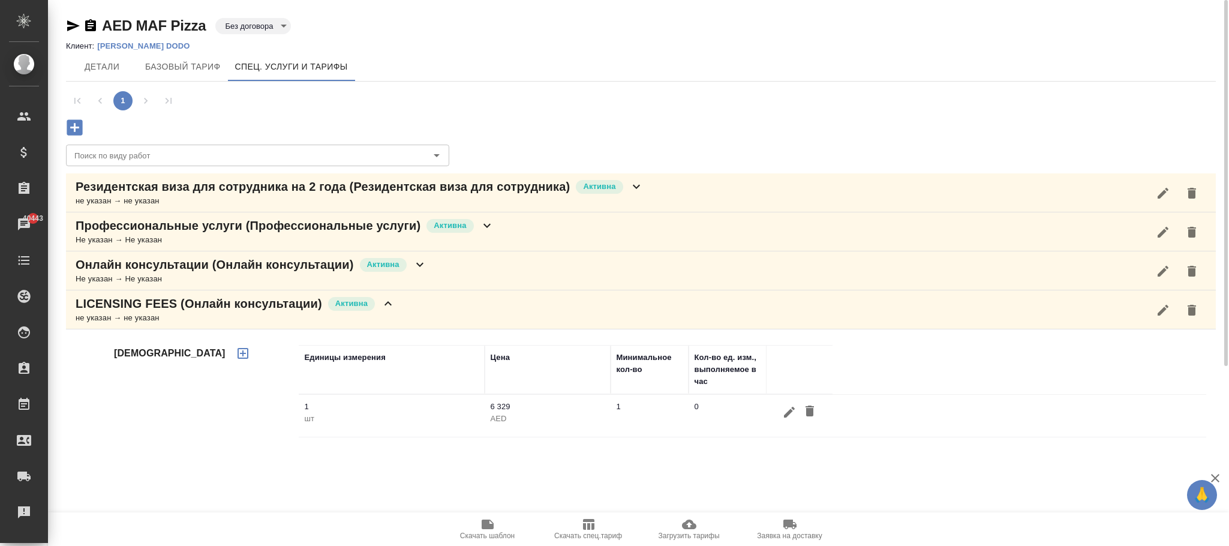
click at [419, 269] on icon at bounding box center [420, 264] width 14 height 14
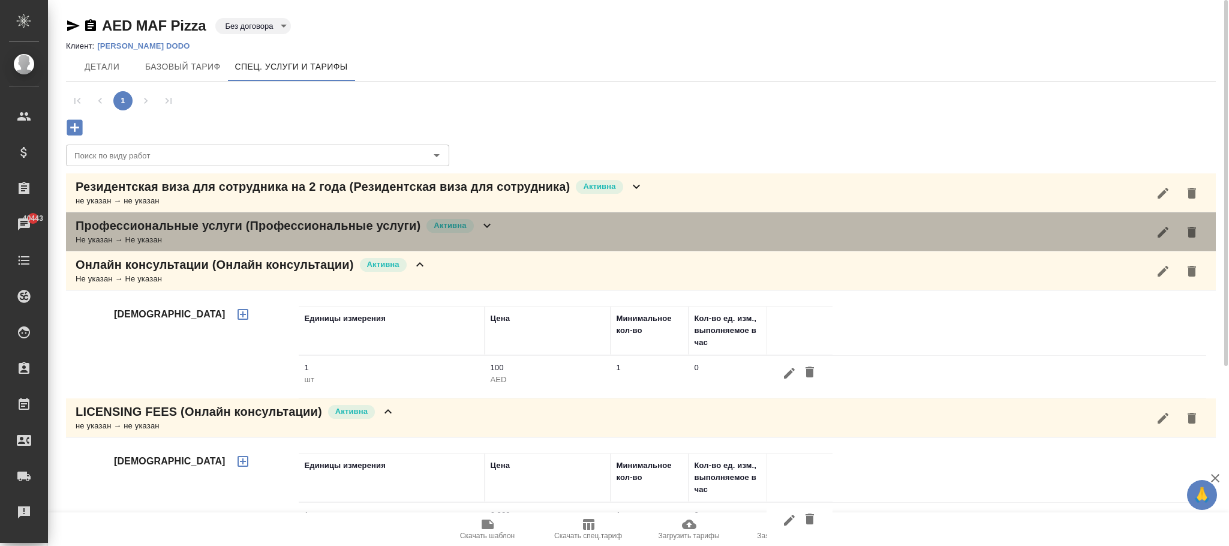
click at [493, 230] on icon at bounding box center [487, 225] width 14 height 14
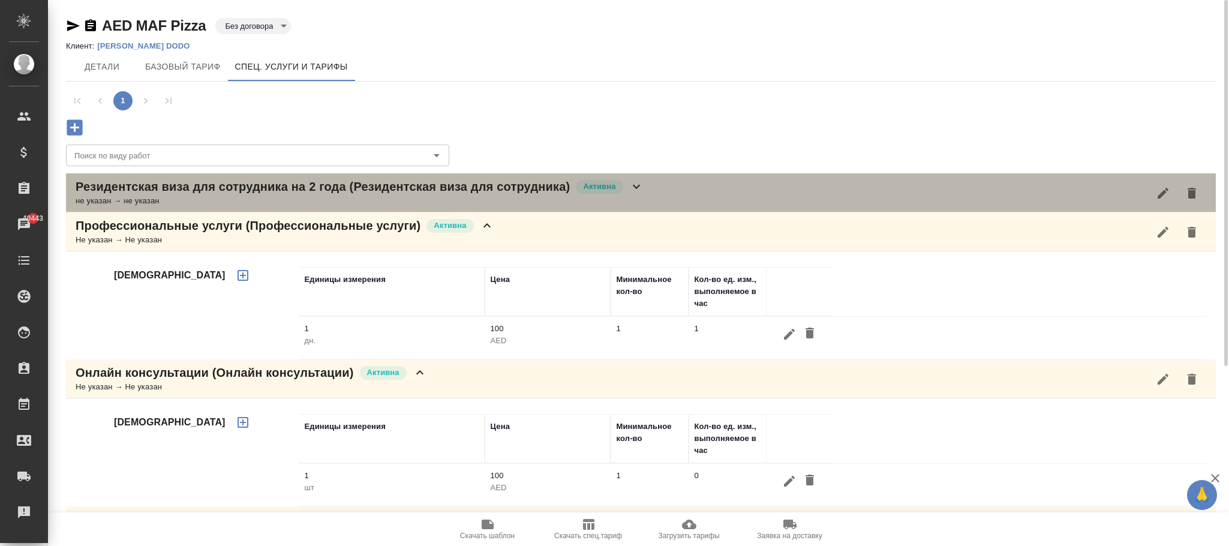
click at [638, 185] on icon at bounding box center [636, 186] width 14 height 14
